Goal: Register for event/course

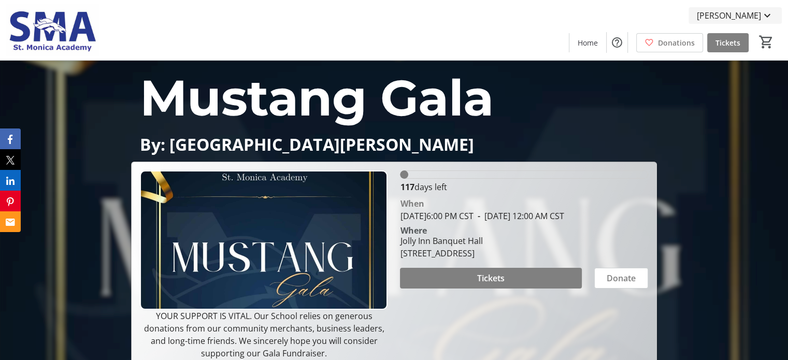
click at [769, 9] on mat-icon at bounding box center [768, 15] width 12 height 12
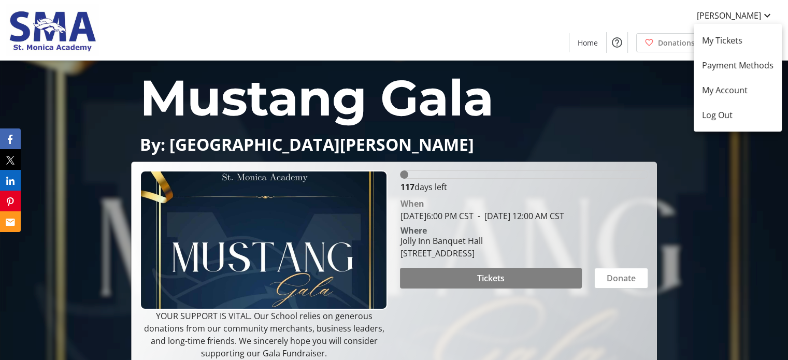
click at [730, 17] on div at bounding box center [394, 180] width 788 height 360
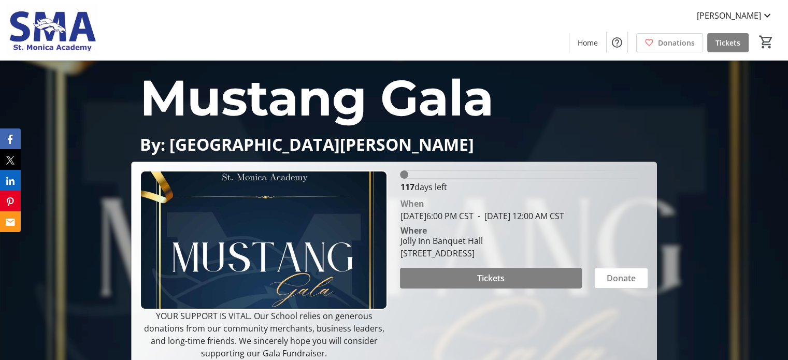
click at [56, 40] on img at bounding box center [52, 30] width 92 height 52
click at [60, 17] on img at bounding box center [52, 30] width 92 height 52
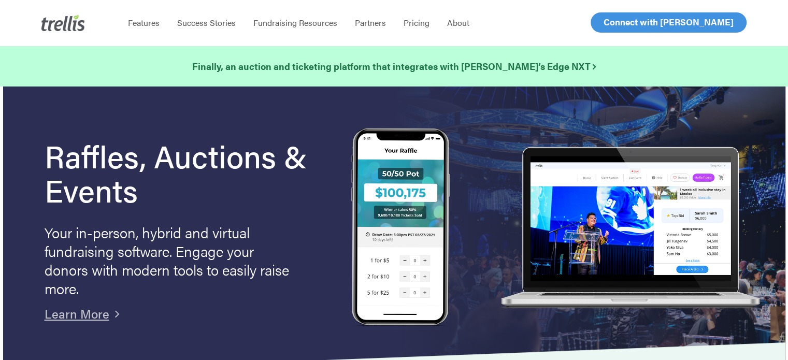
click at [607, 21] on span "Log In" at bounding box center [615, 22] width 25 height 12
